Goal: Information Seeking & Learning: Learn about a topic

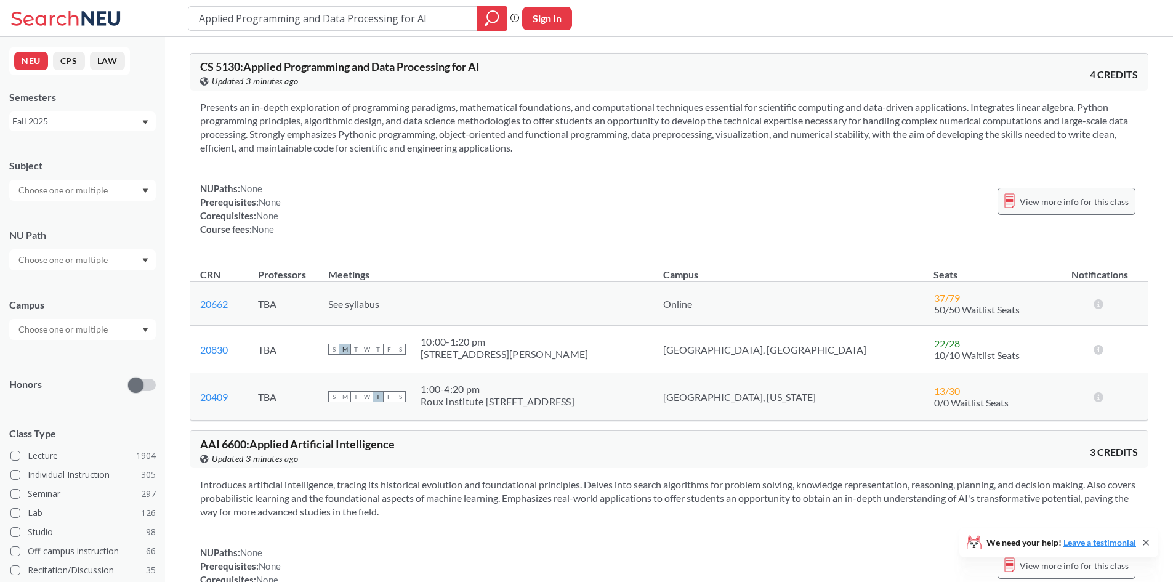
click at [1064, 203] on span "View more info for this class" at bounding box center [1074, 201] width 109 height 15
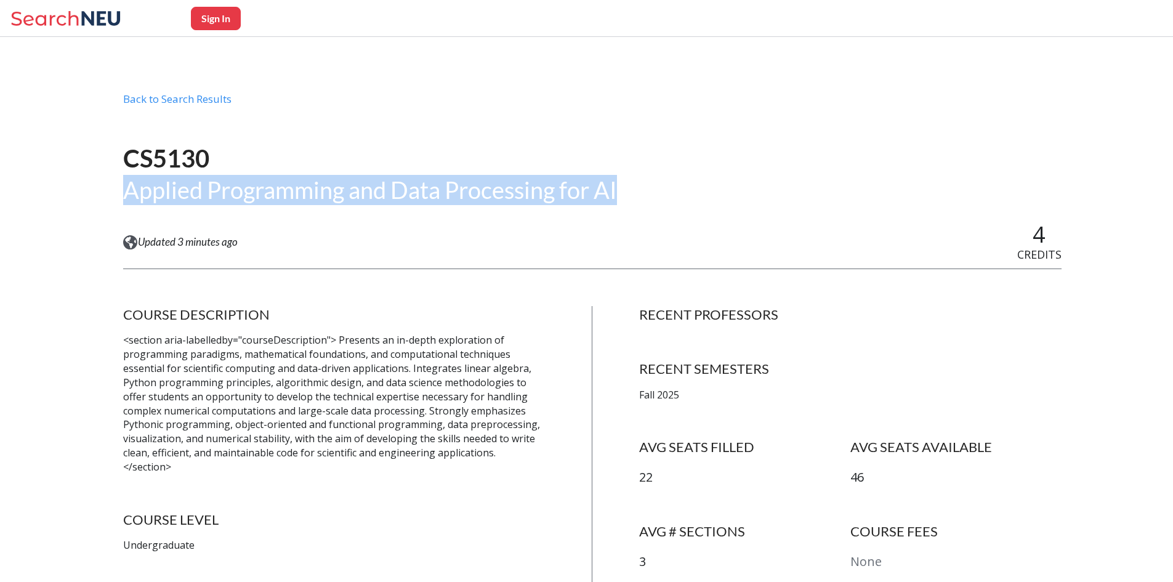
drag, startPoint x: 111, startPoint y: 191, endPoint x: 640, endPoint y: 192, distance: 528.5
copy h2 "Applied Programming and Data Processing for AI"
